Goal: Task Accomplishment & Management: Use online tool/utility

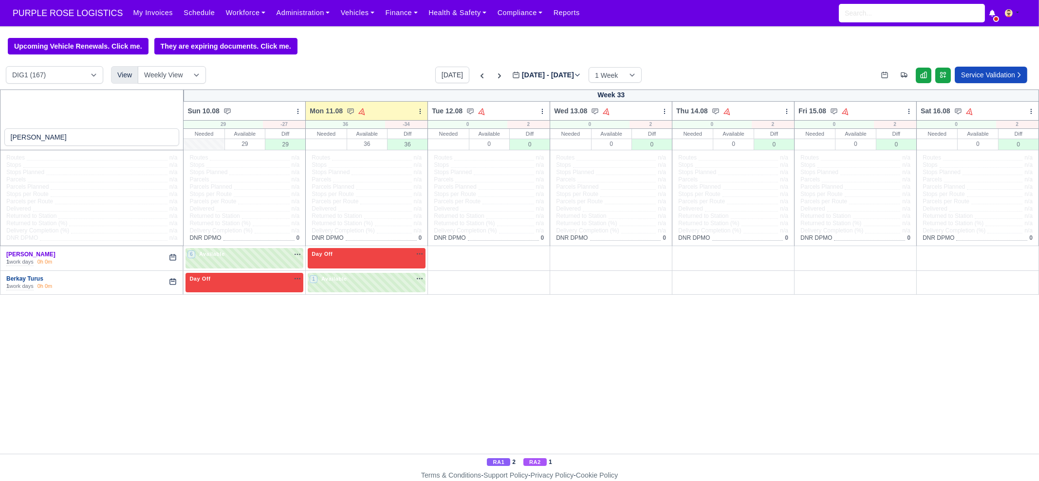
type input "berk"
click at [31, 279] on link "Berkay Turus" at bounding box center [24, 278] width 37 height 7
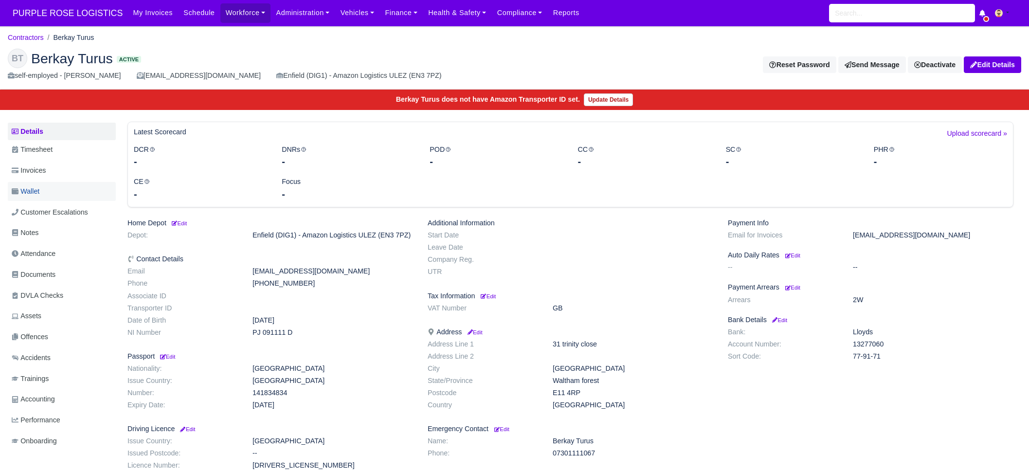
click at [54, 193] on link "Wallet" at bounding box center [62, 191] width 108 height 19
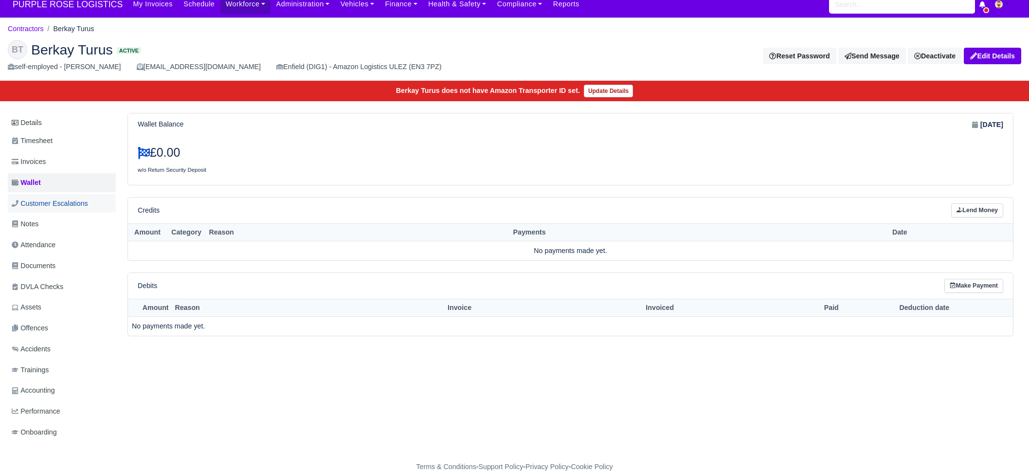
scroll to position [9, 0]
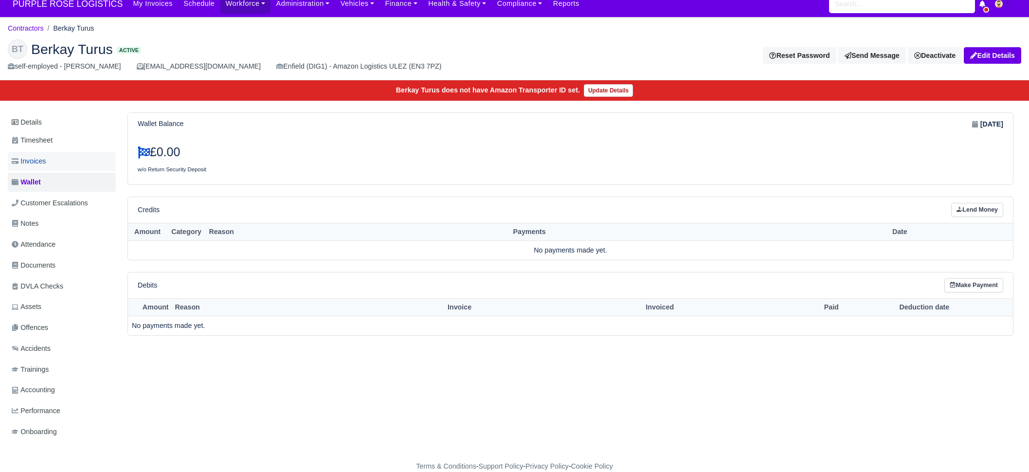
click at [58, 159] on link "Invoices" at bounding box center [62, 161] width 108 height 19
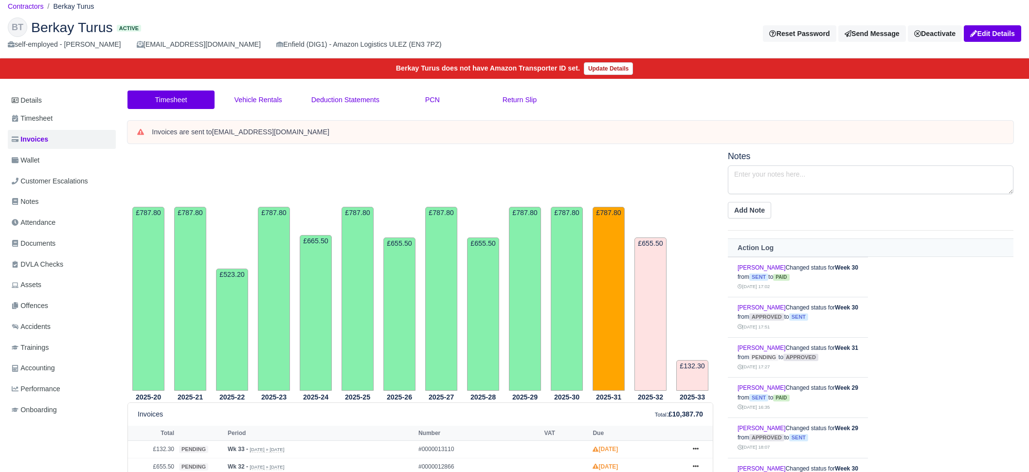
scroll to position [183, 0]
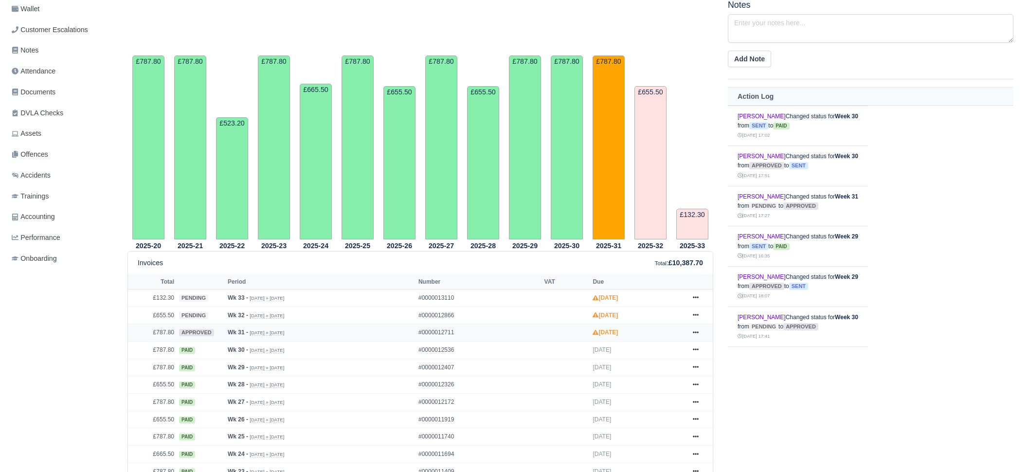
click at [165, 335] on td "£787.80" at bounding box center [152, 333] width 49 height 18
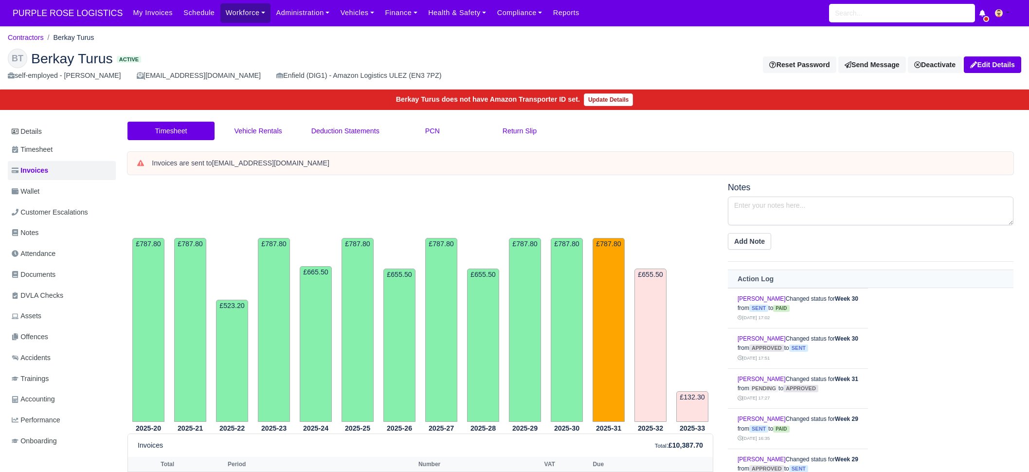
click at [234, 10] on link "Workforce" at bounding box center [245, 12] width 51 height 19
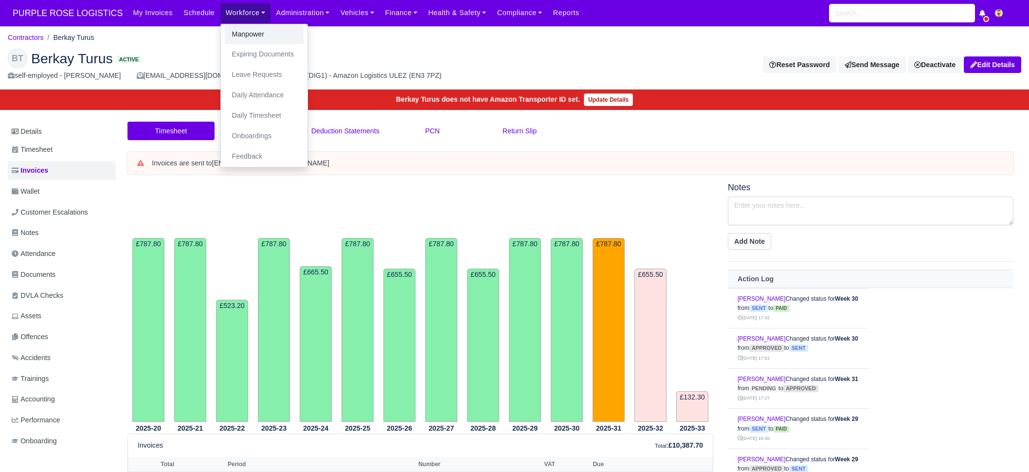
click at [238, 39] on link "Manpower" at bounding box center [264, 34] width 79 height 20
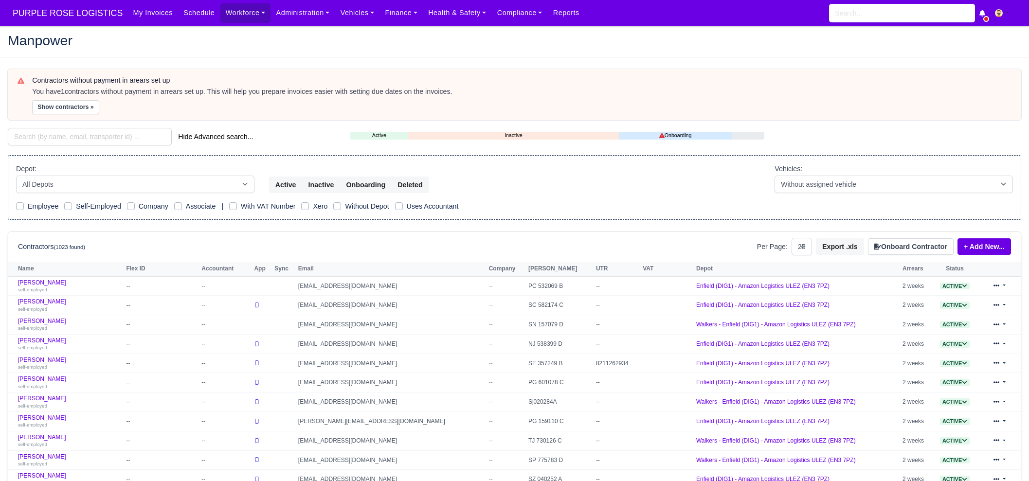
select select "25"
click at [128, 135] on input "search" at bounding box center [90, 137] width 164 height 18
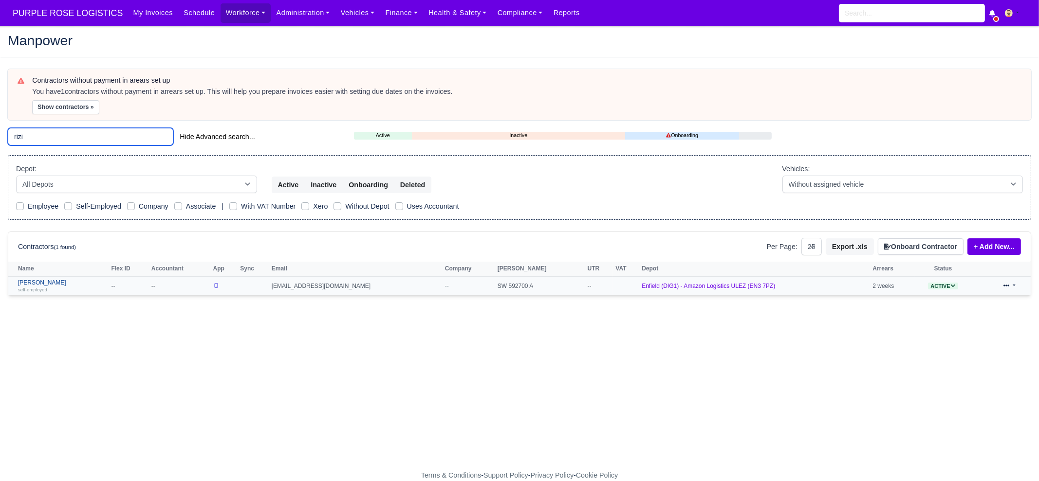
type input "rizi"
click at [56, 280] on link "Mehrshad Rizi self-employed" at bounding box center [62, 286] width 88 height 14
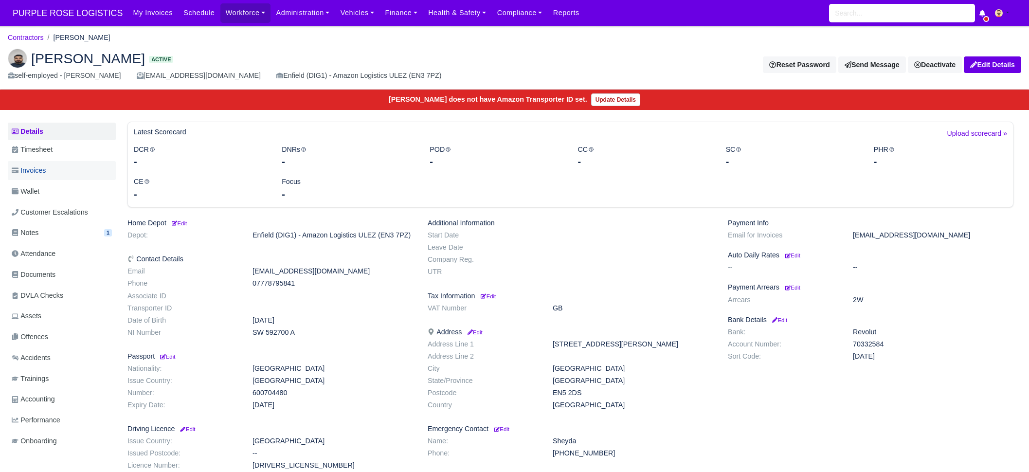
click at [62, 175] on link "Invoices" at bounding box center [62, 170] width 108 height 19
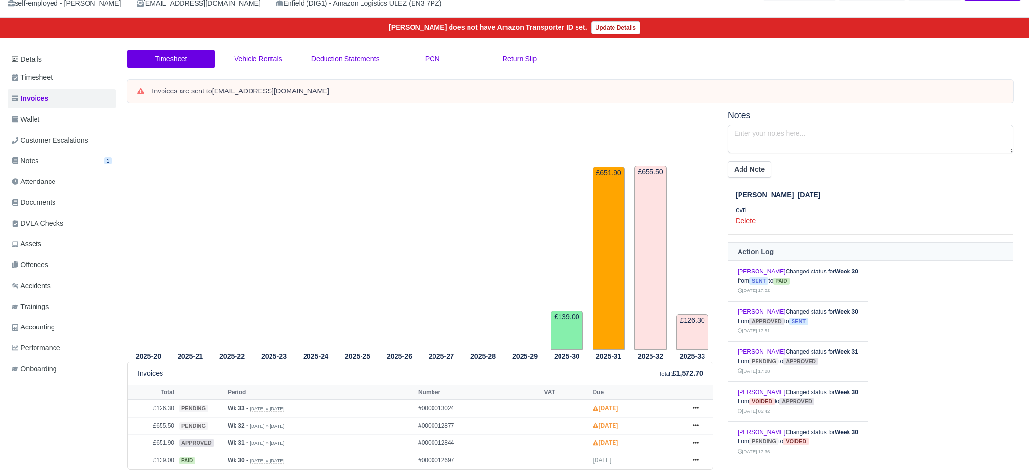
scroll to position [102, 0]
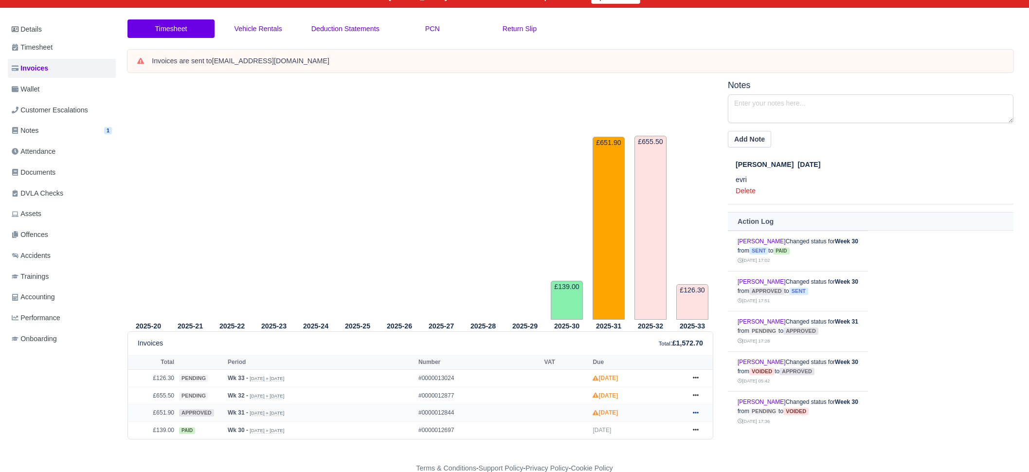
click at [694, 411] on icon at bounding box center [696, 413] width 6 height 6
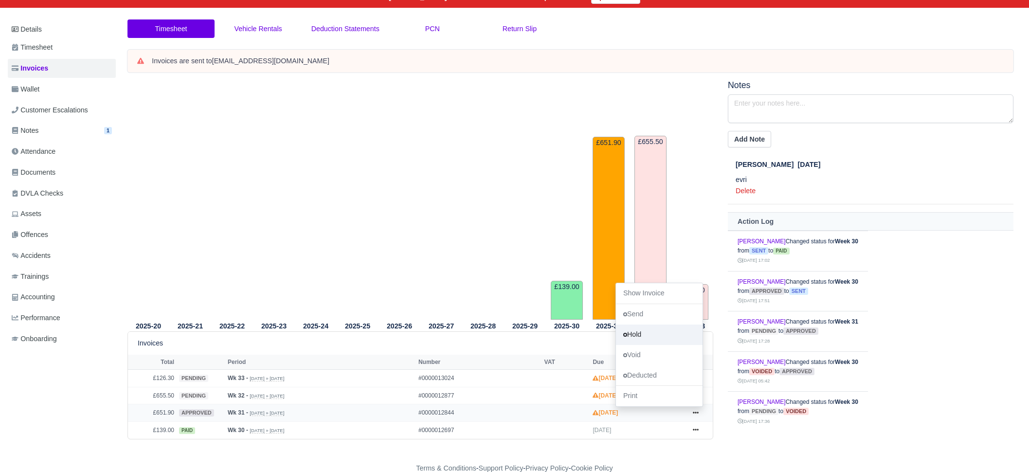
click at [664, 330] on link "Hold" at bounding box center [659, 335] width 87 height 20
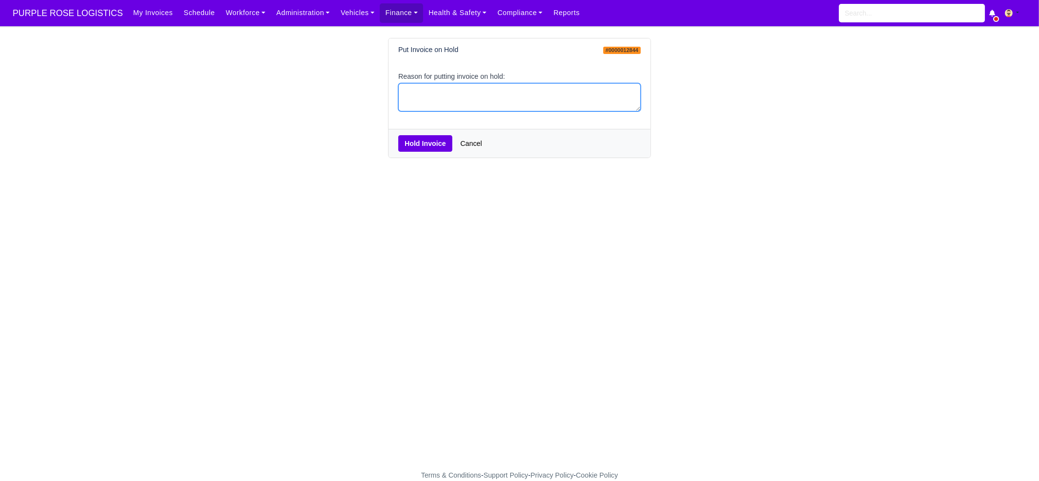
click at [487, 91] on textarea "Reason for putting invoice on hold:" at bounding box center [519, 97] width 242 height 29
type textarea "PCNS"
click at [420, 142] on button "Hold Invoice" at bounding box center [425, 143] width 54 height 17
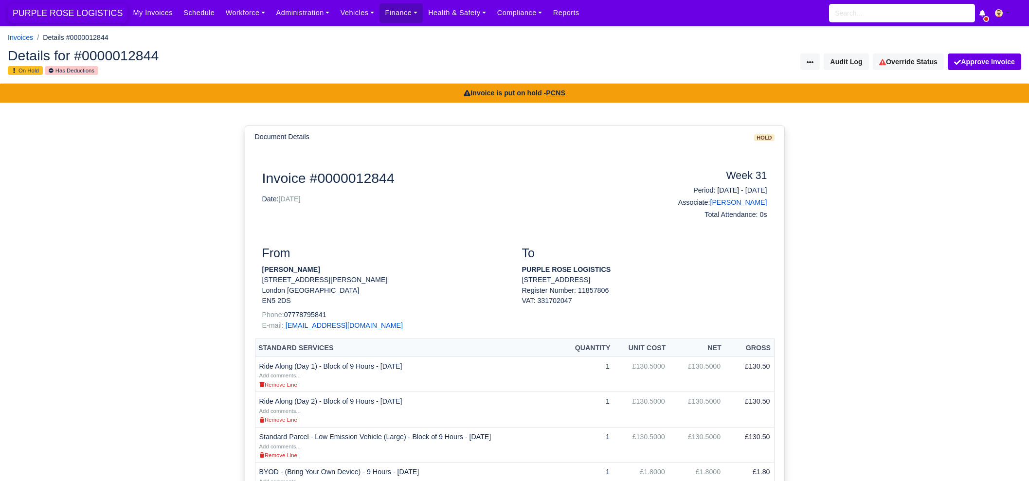
click at [72, 16] on span "PURPLE ROSE LOGISTICS" at bounding box center [68, 12] width 120 height 19
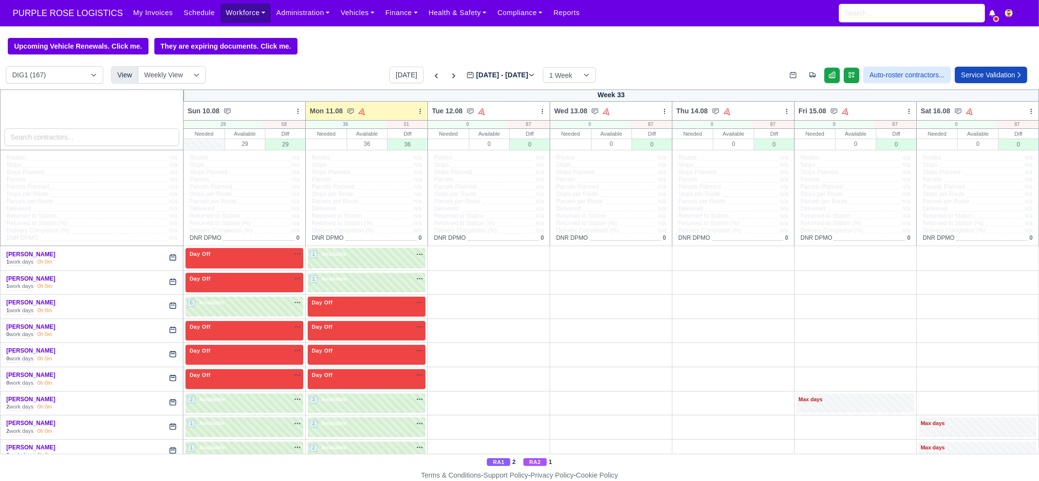
click at [244, 19] on link "Workforce" at bounding box center [245, 12] width 51 height 19
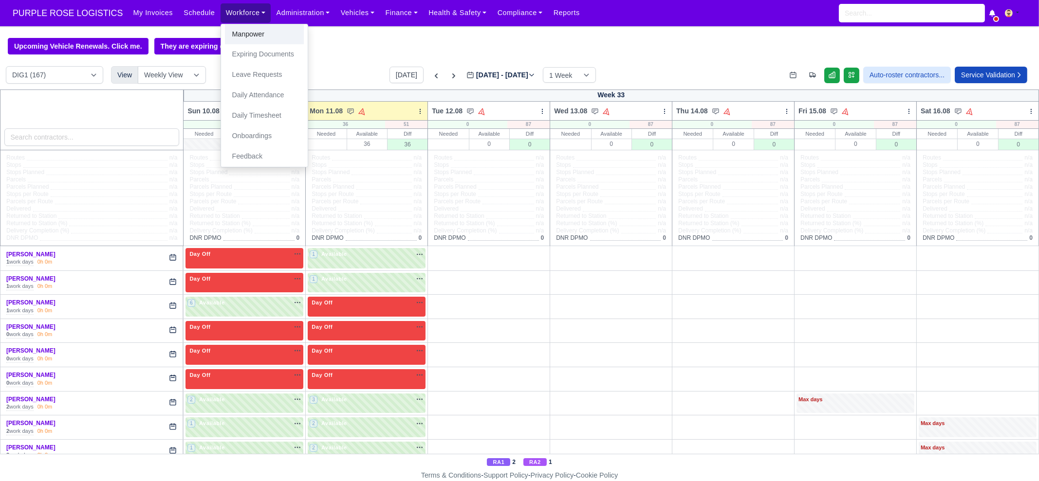
click at [245, 32] on link "Manpower" at bounding box center [264, 34] width 79 height 20
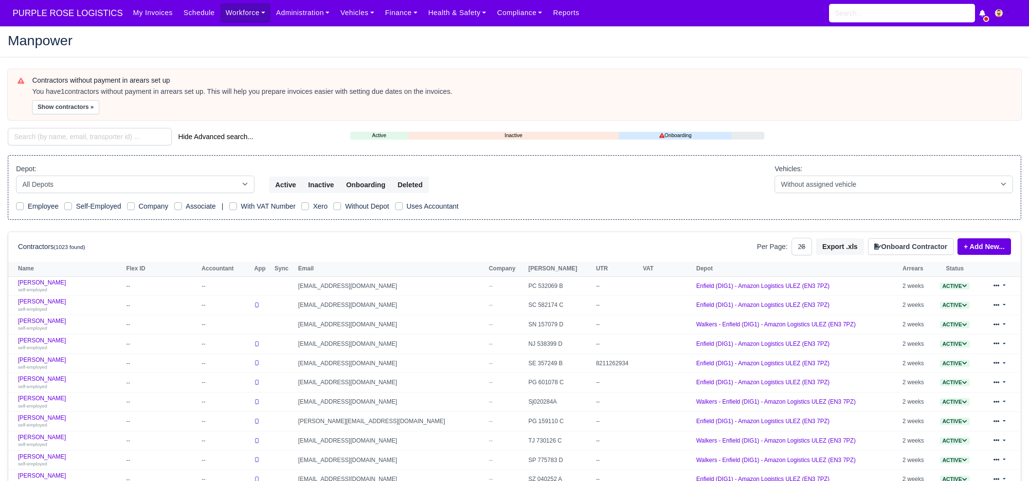
select select "25"
click at [85, 139] on input "search" at bounding box center [90, 137] width 164 height 18
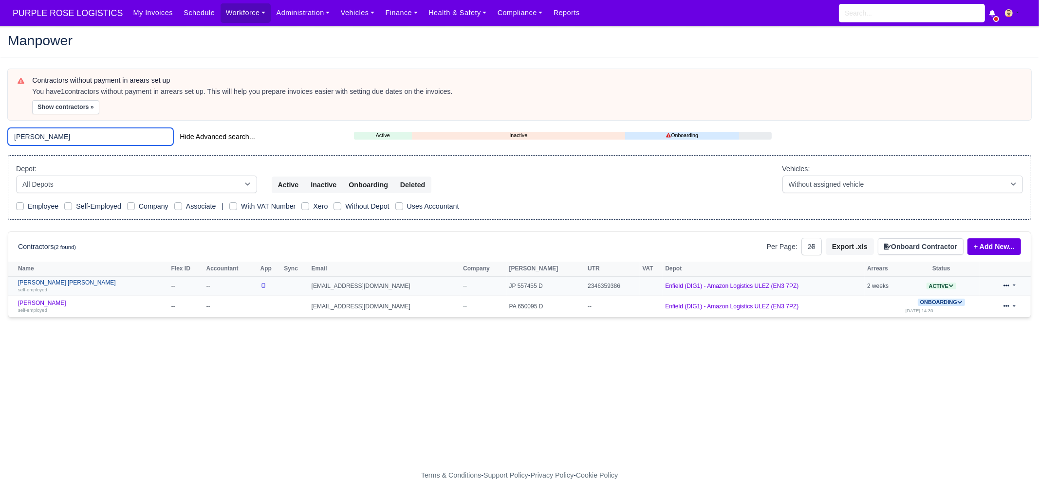
type input "[PERSON_NAME]"
click at [69, 285] on link "[PERSON_NAME] [PERSON_NAME] self-employed" at bounding box center [92, 286] width 148 height 14
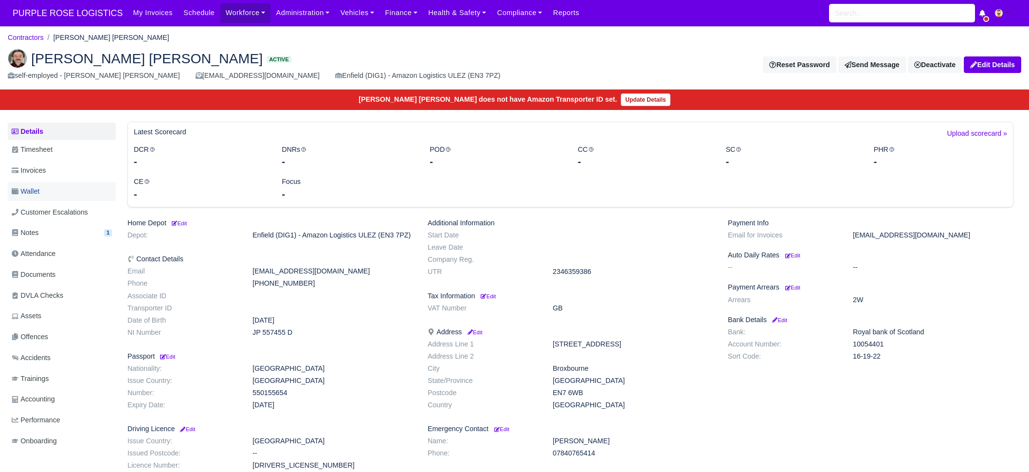
click at [56, 192] on link "Wallet" at bounding box center [62, 191] width 108 height 19
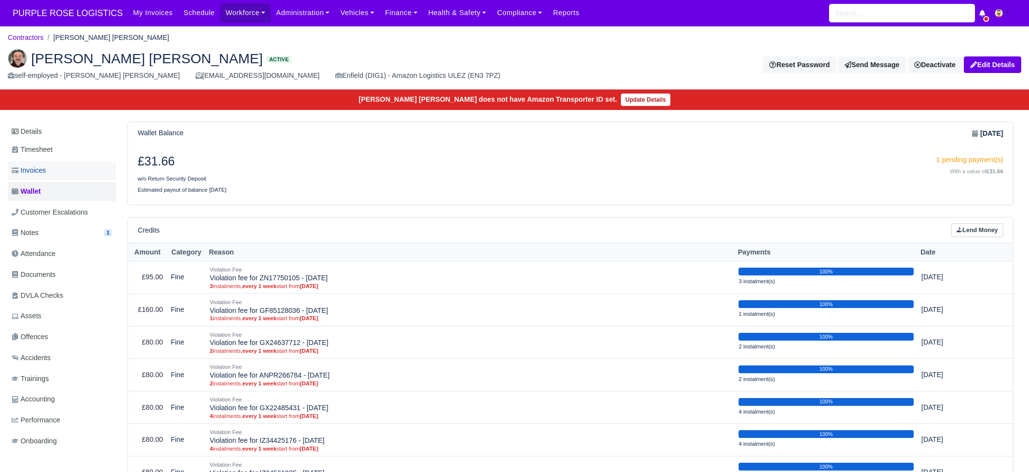
click at [54, 175] on link "Invoices" at bounding box center [62, 170] width 108 height 19
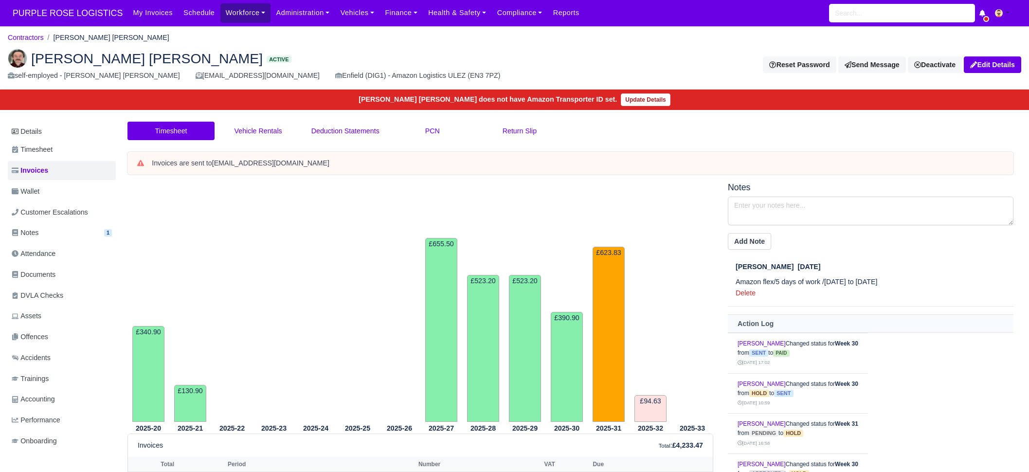
click at [223, 15] on link "Workforce" at bounding box center [245, 12] width 51 height 19
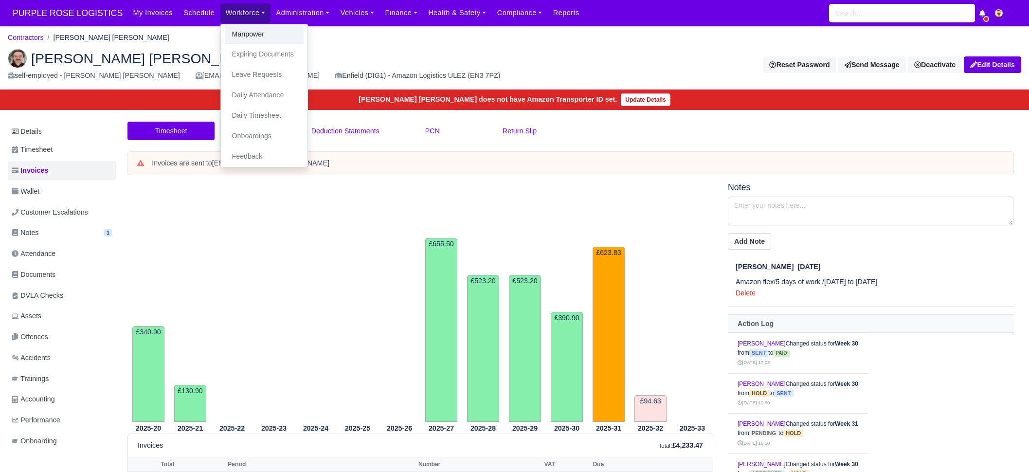
click at [225, 37] on link "Manpower" at bounding box center [264, 34] width 79 height 20
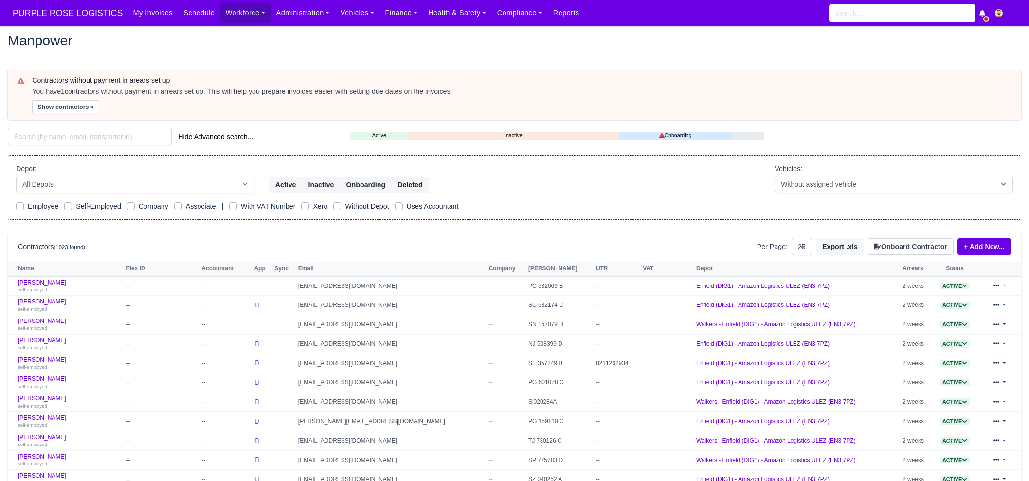
select select "25"
click at [75, 137] on input "search" at bounding box center [90, 137] width 164 height 18
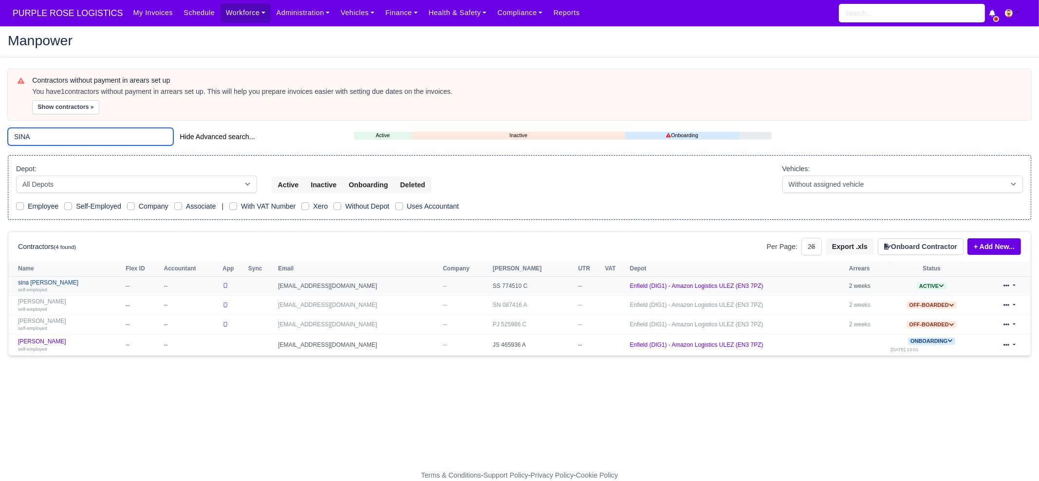
type input "SINA"
click at [63, 283] on link "sina sami self-employed" at bounding box center [69, 286] width 103 height 14
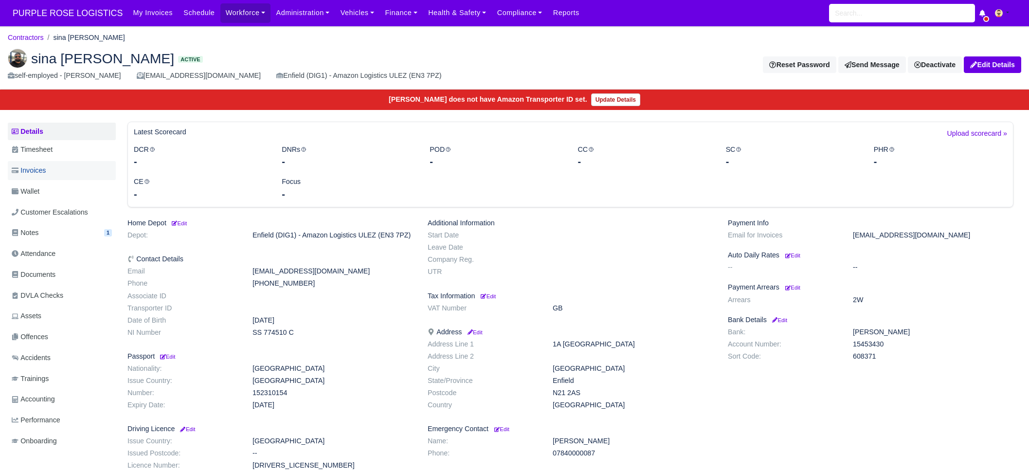
click at [62, 174] on link "Invoices" at bounding box center [62, 170] width 108 height 19
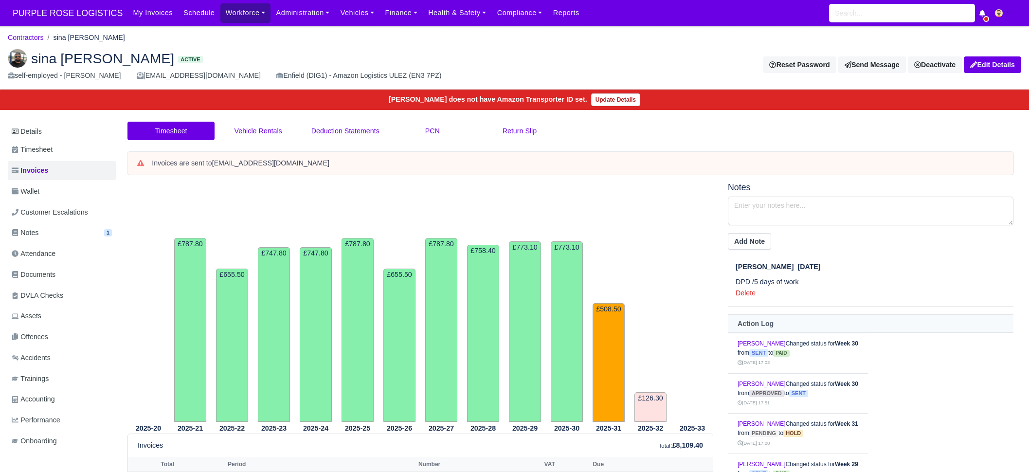
click at [221, 20] on link "Workforce" at bounding box center [245, 12] width 51 height 19
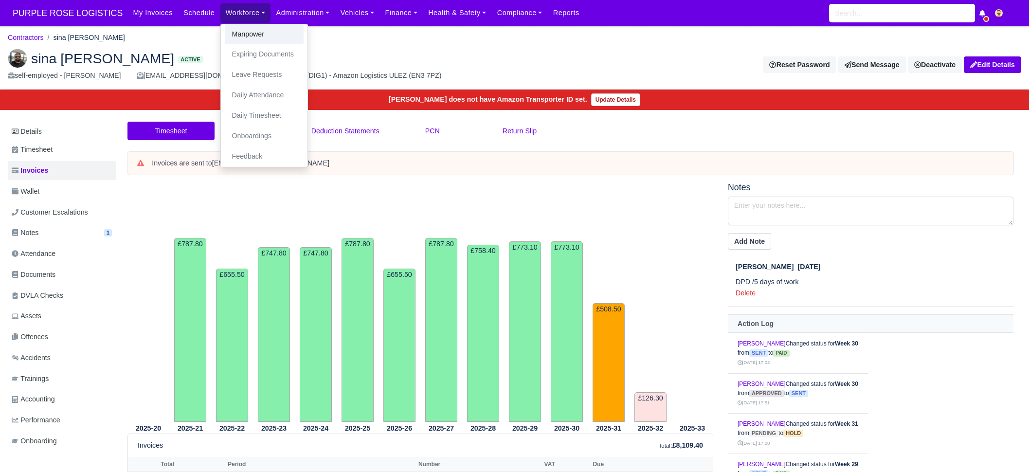
click at [225, 40] on link "Manpower" at bounding box center [264, 34] width 79 height 20
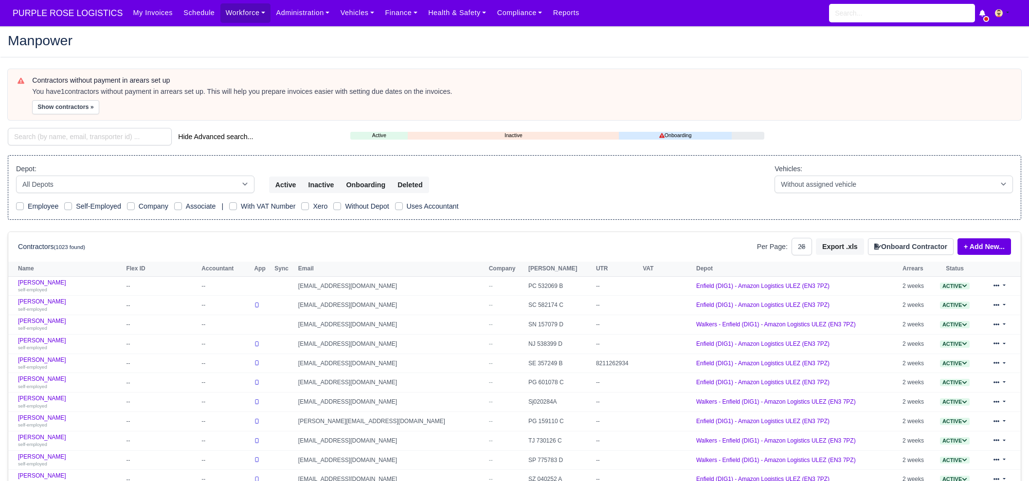
select select "25"
click at [83, 134] on input "search" at bounding box center [90, 137] width 164 height 18
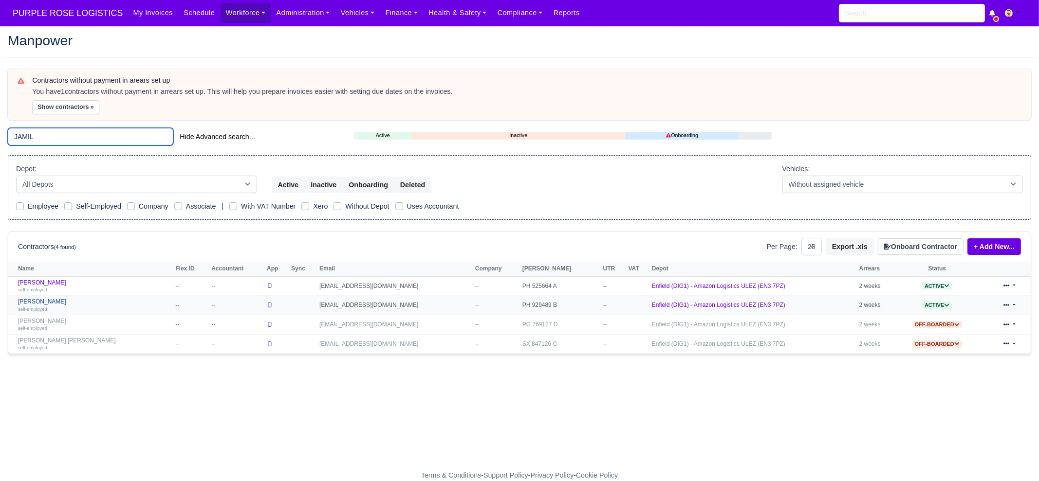
type input "JAMIL"
click at [69, 306] on div "self-employed" at bounding box center [94, 309] width 152 height 7
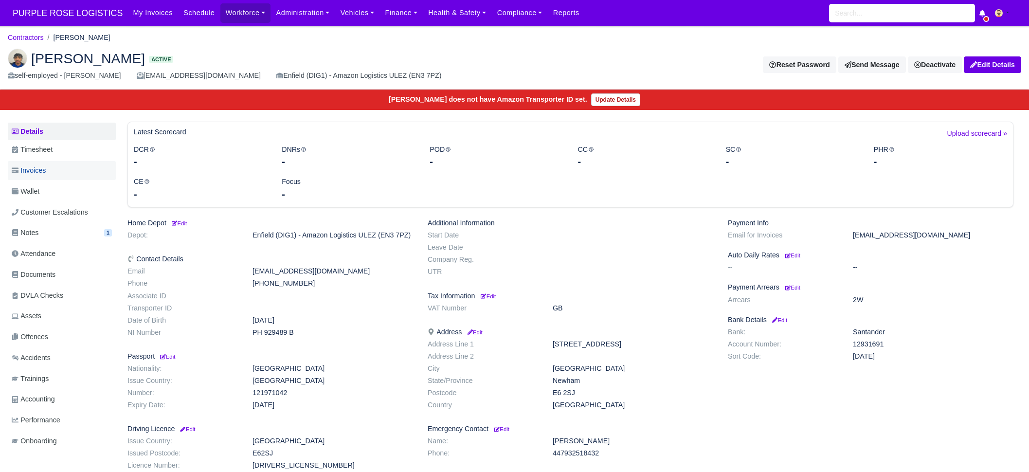
drag, startPoint x: 61, startPoint y: 170, endPoint x: 71, endPoint y: 171, distance: 9.8
click at [61, 169] on link "Invoices" at bounding box center [62, 170] width 108 height 19
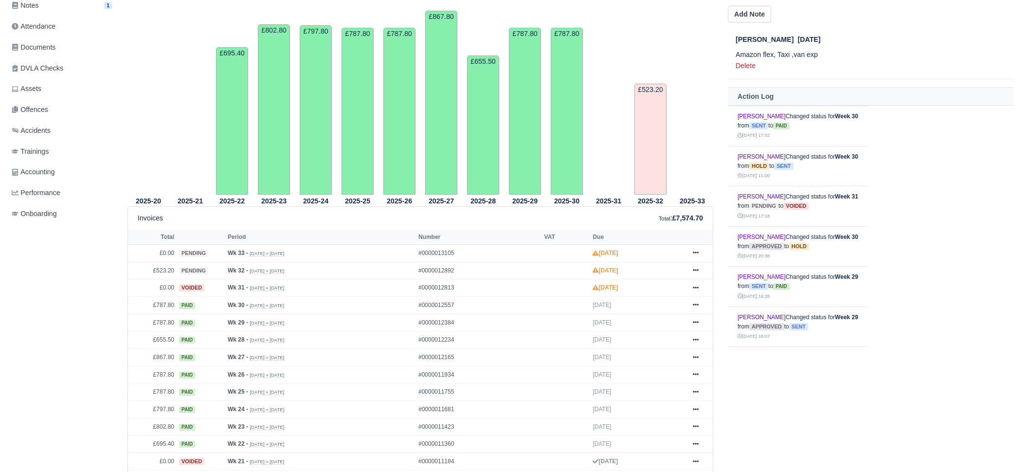
scroll to position [243, 0]
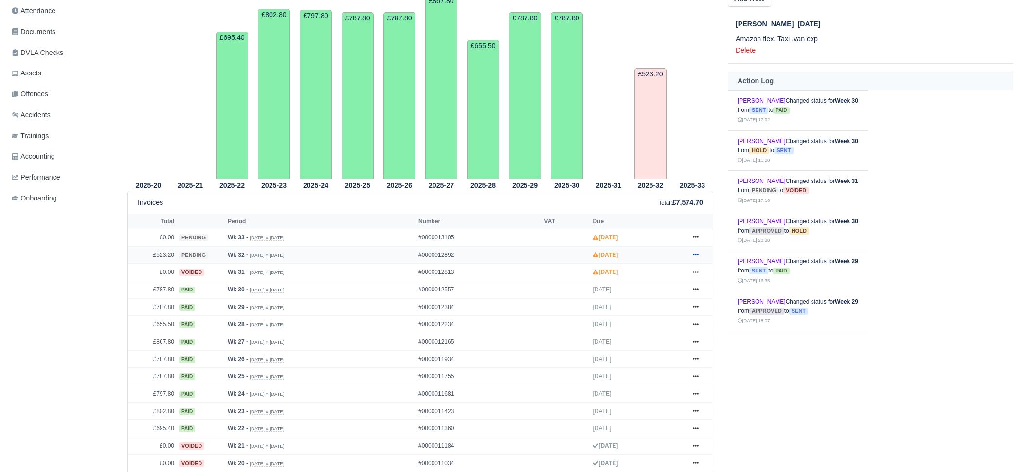
click at [694, 252] on icon at bounding box center [696, 255] width 6 height 6
click at [657, 312] on link "Hold" at bounding box center [659, 314] width 87 height 20
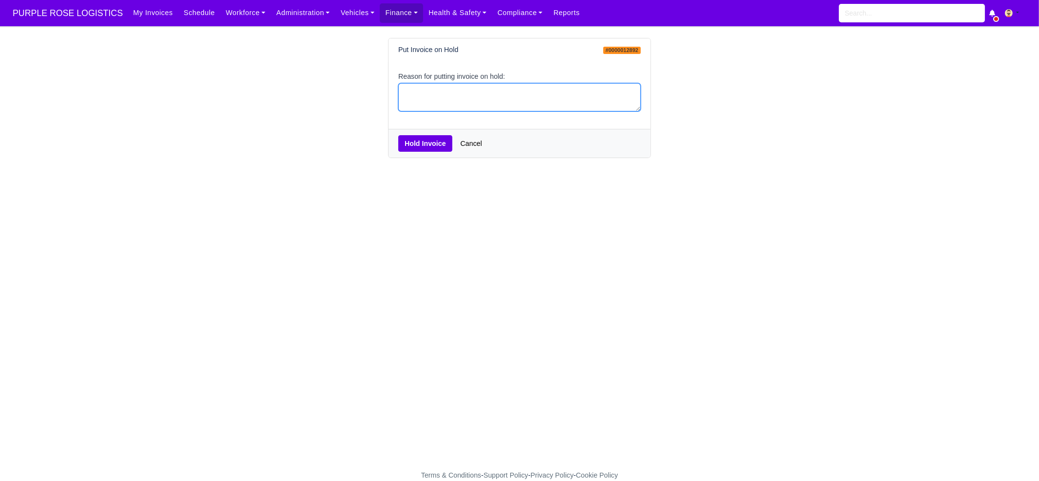
click at [432, 106] on textarea "Reason for putting invoice on hold:" at bounding box center [519, 97] width 242 height 29
type textarea "PCNS"
click at [432, 147] on button "Hold Invoice" at bounding box center [425, 143] width 54 height 17
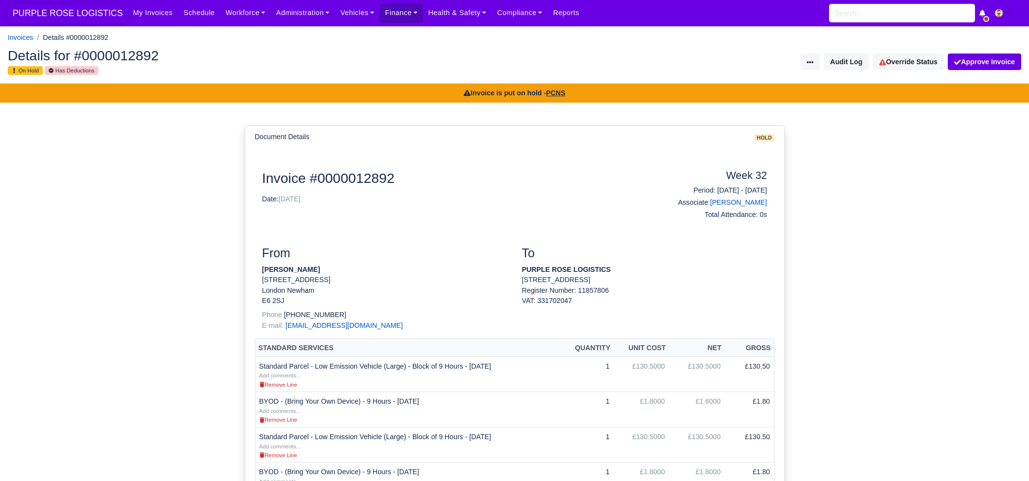
click at [96, 22] on span "PURPLE ROSE LOGISTICS" at bounding box center [68, 12] width 120 height 19
